Goal: Task Accomplishment & Management: Use online tool/utility

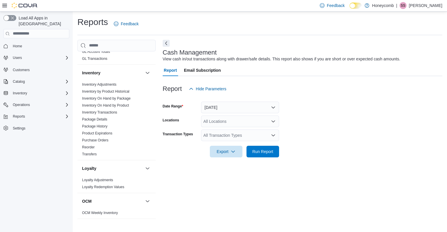
scroll to position [273, 0]
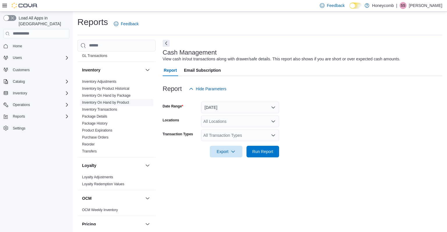
click at [126, 101] on link "Inventory On Hand by Product" at bounding box center [105, 103] width 47 height 4
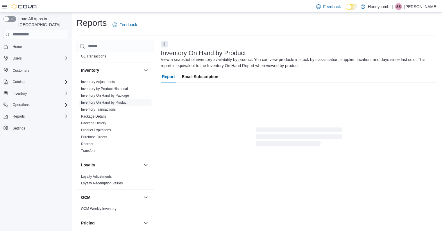
scroll to position [2, 0]
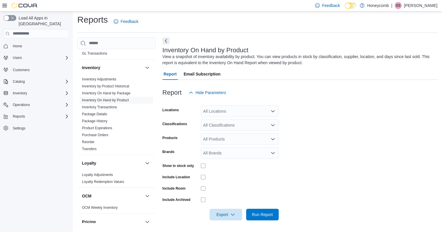
click at [232, 151] on div "All Brands" at bounding box center [240, 153] width 78 height 12
type input "******"
click at [220, 164] on span "Pistol and Paris" at bounding box center [239, 163] width 71 height 6
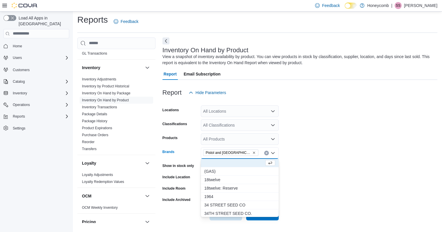
click at [289, 161] on form "Locations All Locations Classifications All Classifications Products All Produc…" at bounding box center [300, 160] width 275 height 122
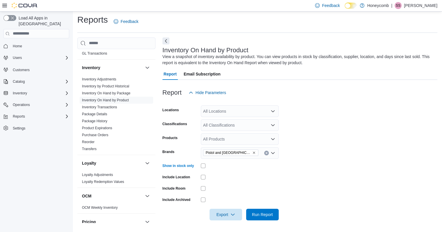
click at [262, 113] on div "All Locations" at bounding box center [240, 112] width 78 height 12
click at [254, 126] on button "[STREET_ADDRESS]" at bounding box center [240, 130] width 78 height 8
click at [310, 159] on form "Locations 107-2317 Millstream Road Combo box. Selected. 107-2317 Millstream Roa…" at bounding box center [300, 160] width 275 height 122
click at [268, 215] on span "Run Report" at bounding box center [262, 215] width 21 height 6
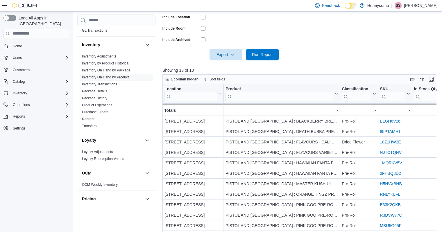
scroll to position [195, 0]
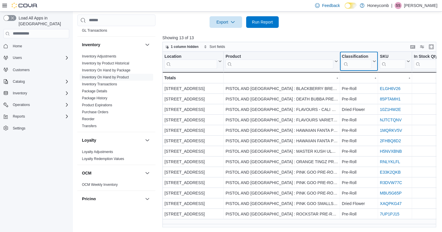
click at [348, 63] on input "search" at bounding box center [357, 64] width 30 height 9
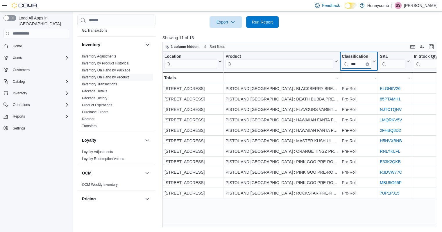
type input "***"
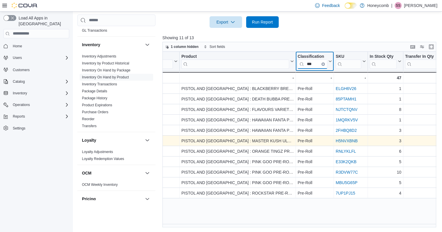
scroll to position [0, 44]
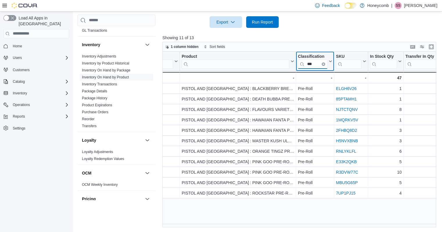
drag, startPoint x: 293, startPoint y: 58, endPoint x: 339, endPoint y: 53, distance: 46.2
click at [323, 54] on div at bounding box center [320, 61] width 5 height 19
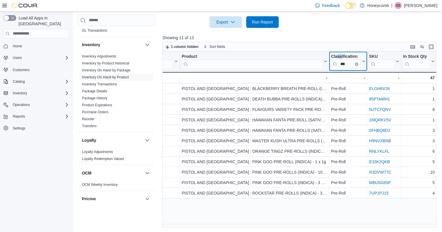
click at [341, 53] on div "Classification *** Click to view column header actions" at bounding box center [349, 61] width 38 height 19
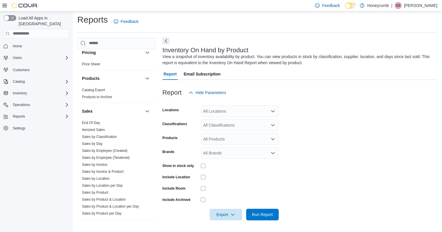
scroll to position [443, 0]
click at [108, 176] on span "Sales by Location" at bounding box center [96, 178] width 28 height 5
click at [106, 176] on link "Sales by Location" at bounding box center [96, 178] width 28 height 4
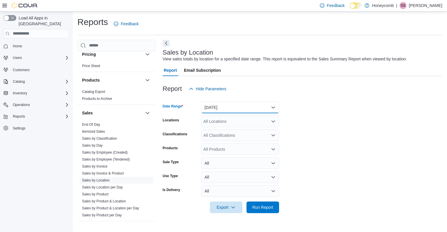
click at [236, 109] on button "[DATE]" at bounding box center [240, 108] width 78 height 12
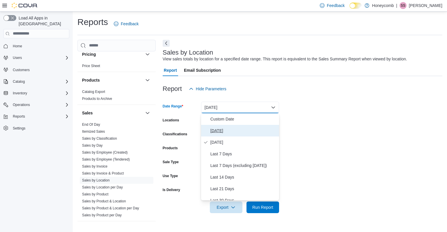
click at [223, 131] on span "[DATE]" at bounding box center [243, 130] width 66 height 7
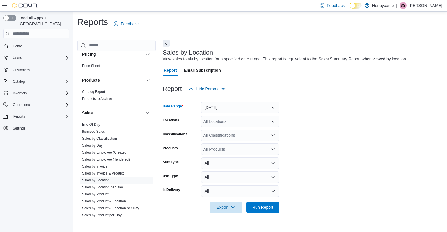
click at [339, 106] on form "Date Range [DATE] Locations All Locations Classifications All Classifications P…" at bounding box center [303, 154] width 280 height 119
click at [247, 122] on div "All Locations" at bounding box center [240, 122] width 78 height 12
click at [423, 5] on p "[PERSON_NAME]" at bounding box center [425, 5] width 33 height 7
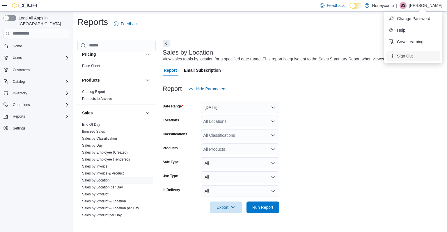
click at [403, 55] on span "Sign Out" at bounding box center [405, 56] width 16 height 6
